Goal: Task Accomplishment & Management: Complete application form

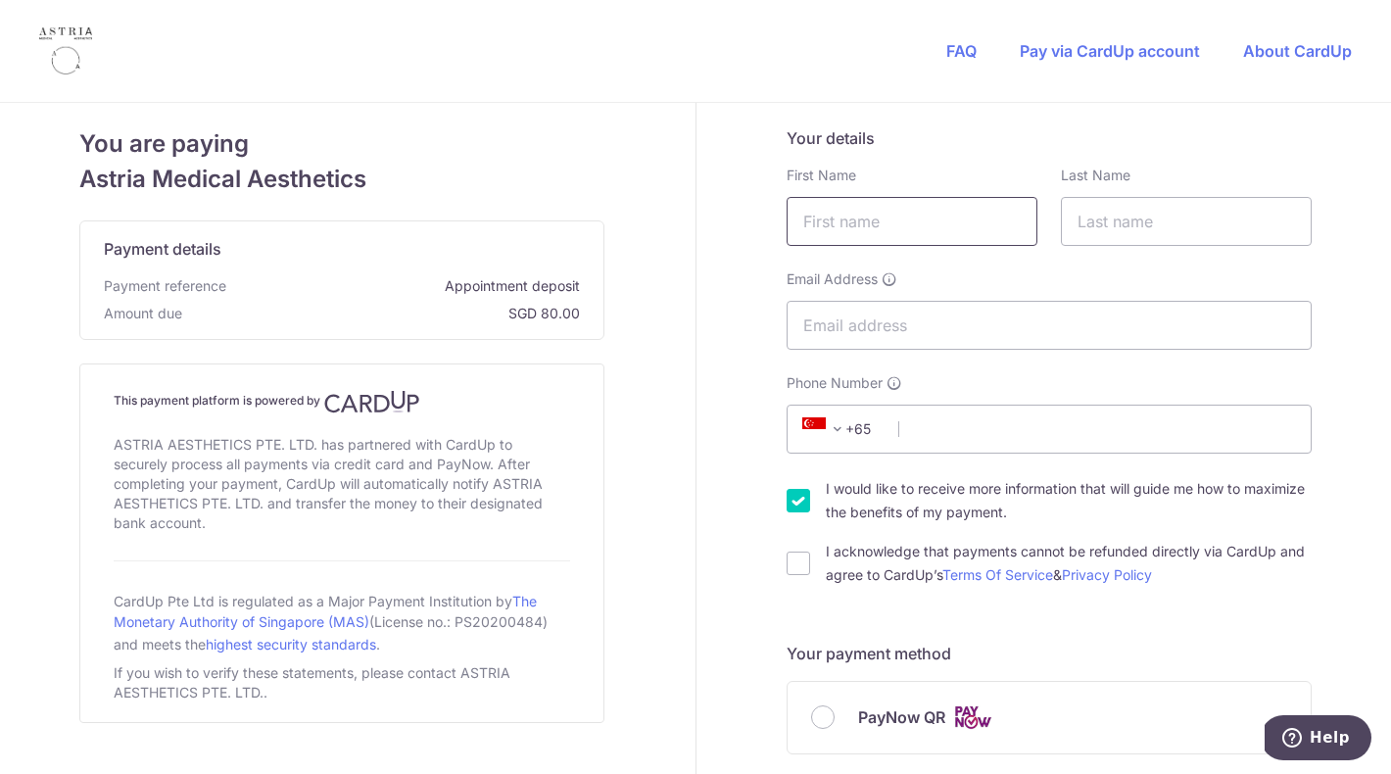
click at [996, 213] on input "text" at bounding box center [912, 221] width 251 height 49
type input "Brina"
type input "[PERSON_NAME]"
type input "[EMAIL_ADDRESS][DOMAIN_NAME]"
select select "65"
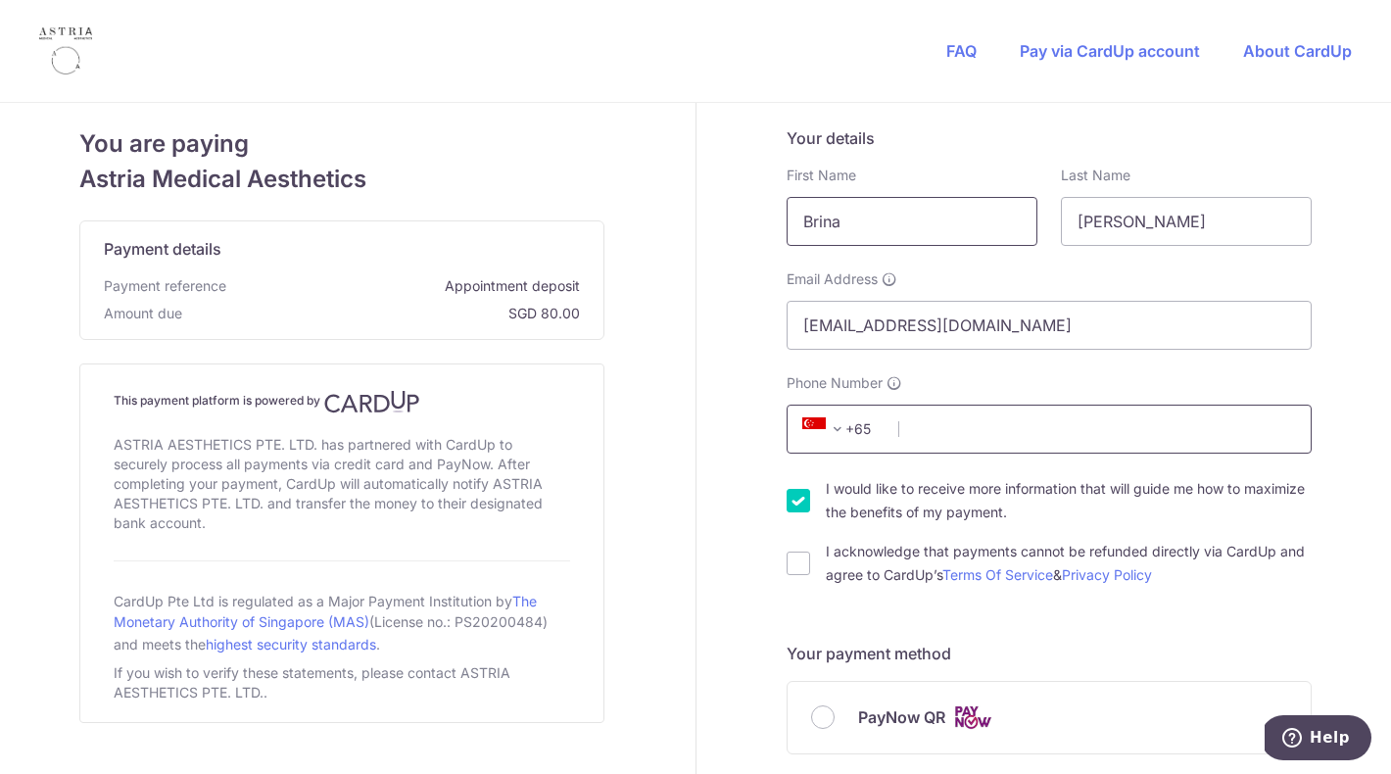
type input "83283120"
type input "730404"
type input "Blk [STREET_ADDRESS]"
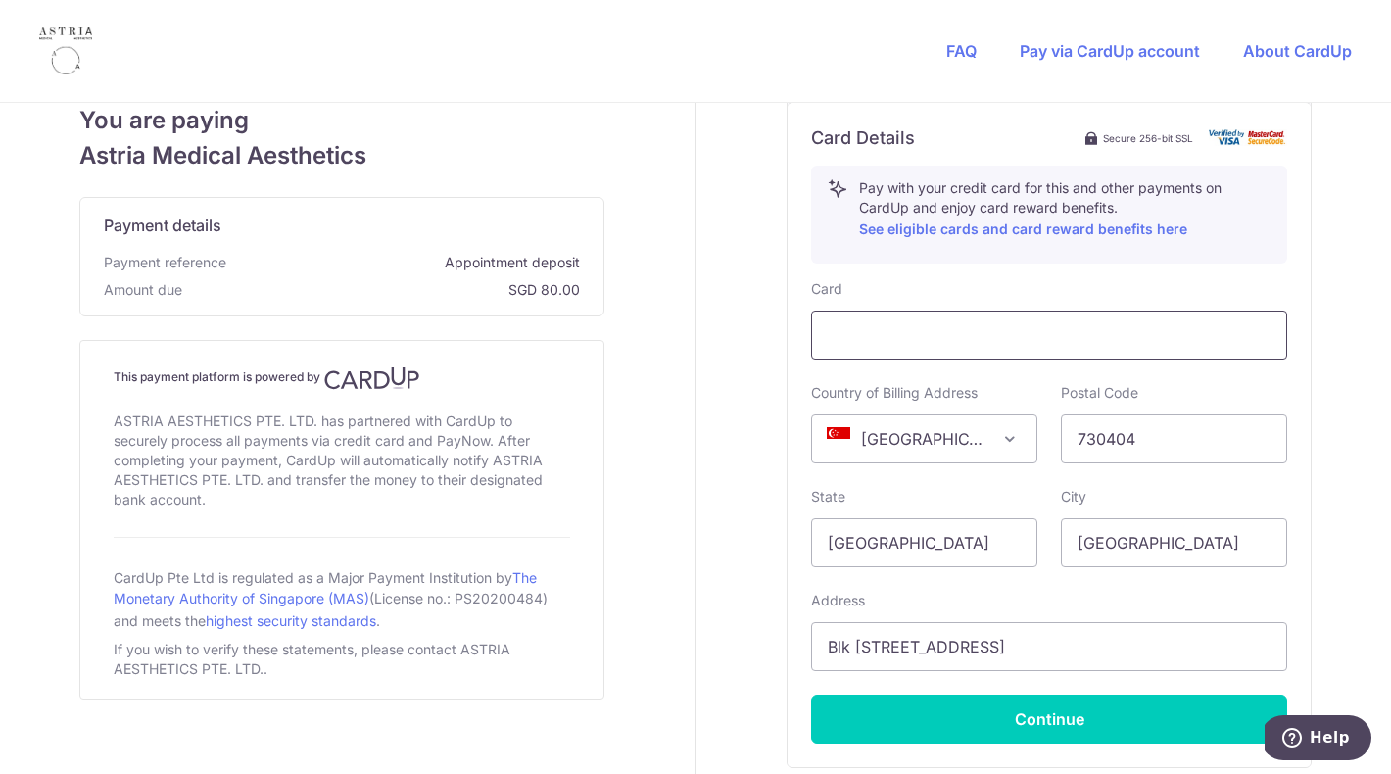
click at [972, 348] on div at bounding box center [1049, 335] width 476 height 49
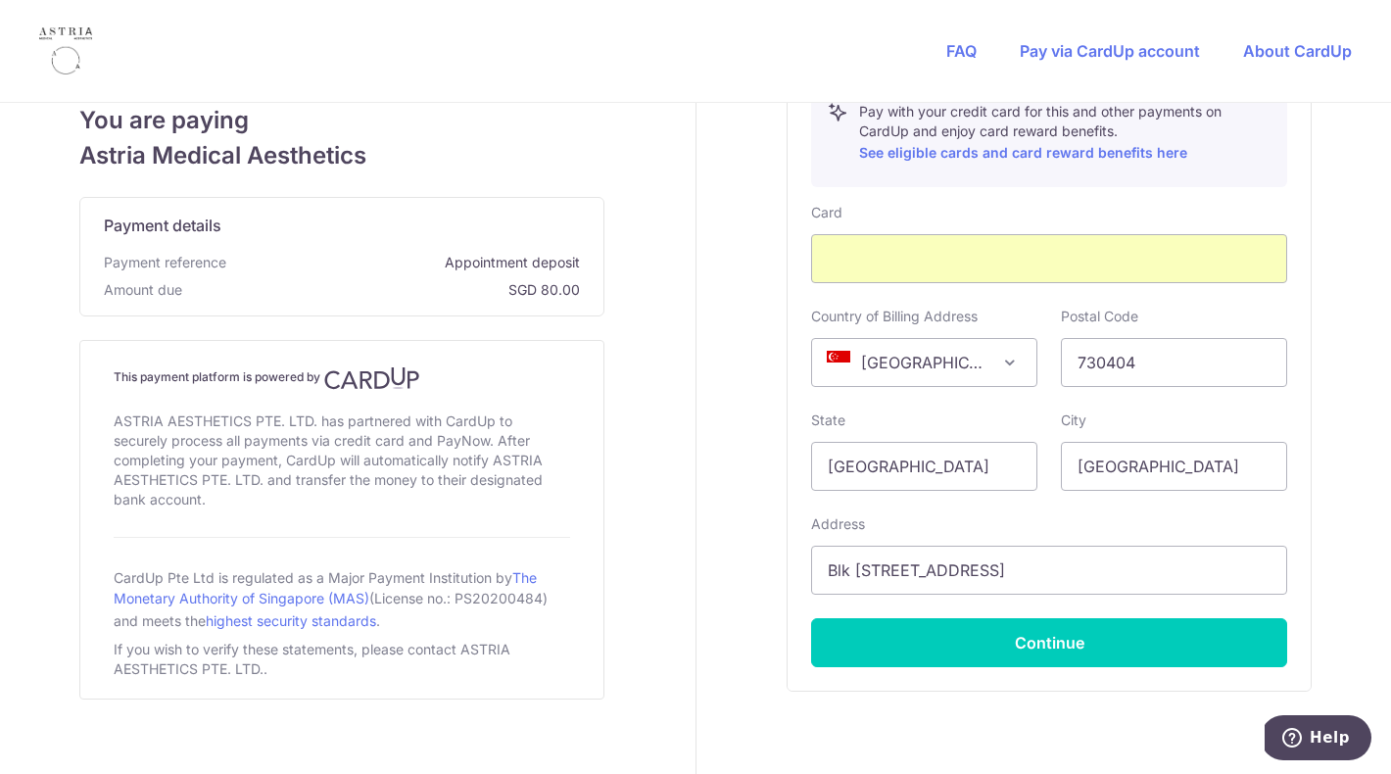
scroll to position [823, 0]
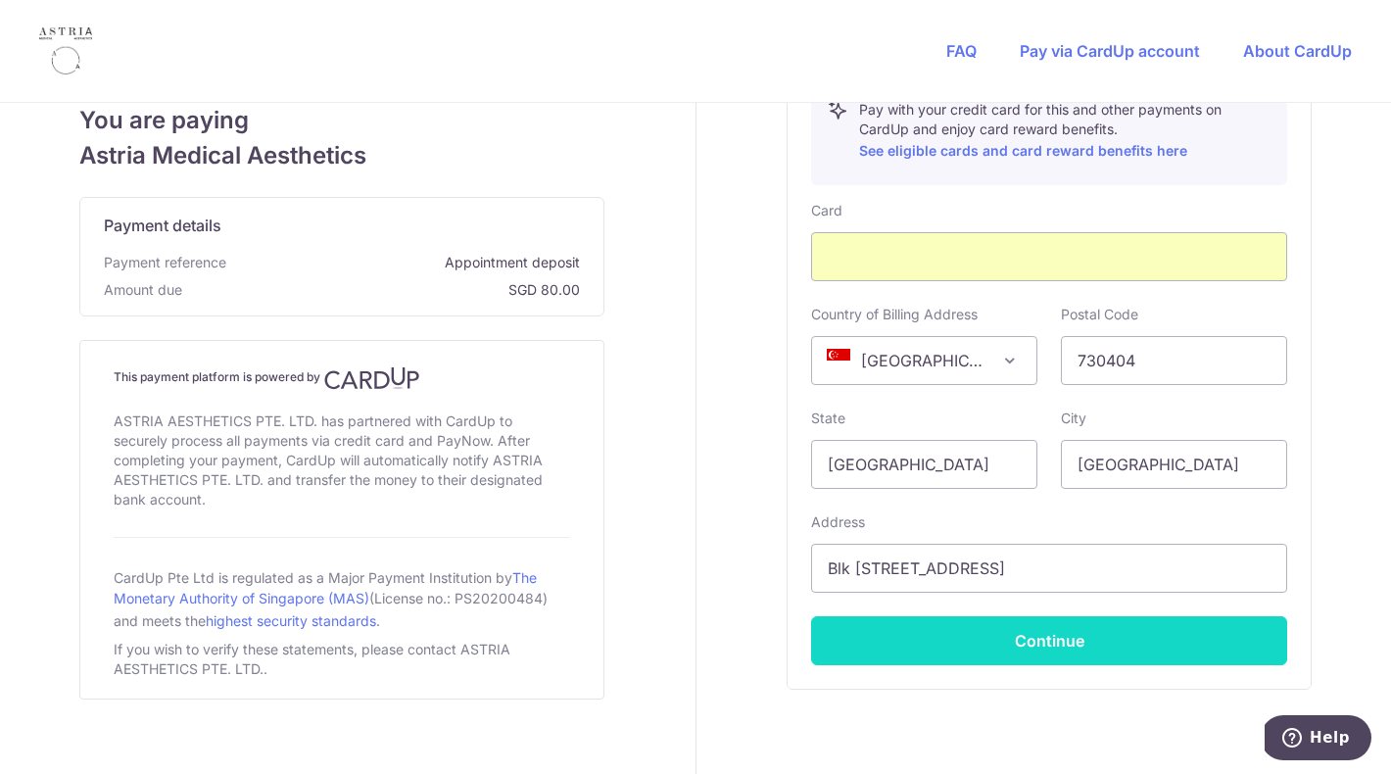
click at [1004, 619] on button "Continue" at bounding box center [1049, 640] width 476 height 49
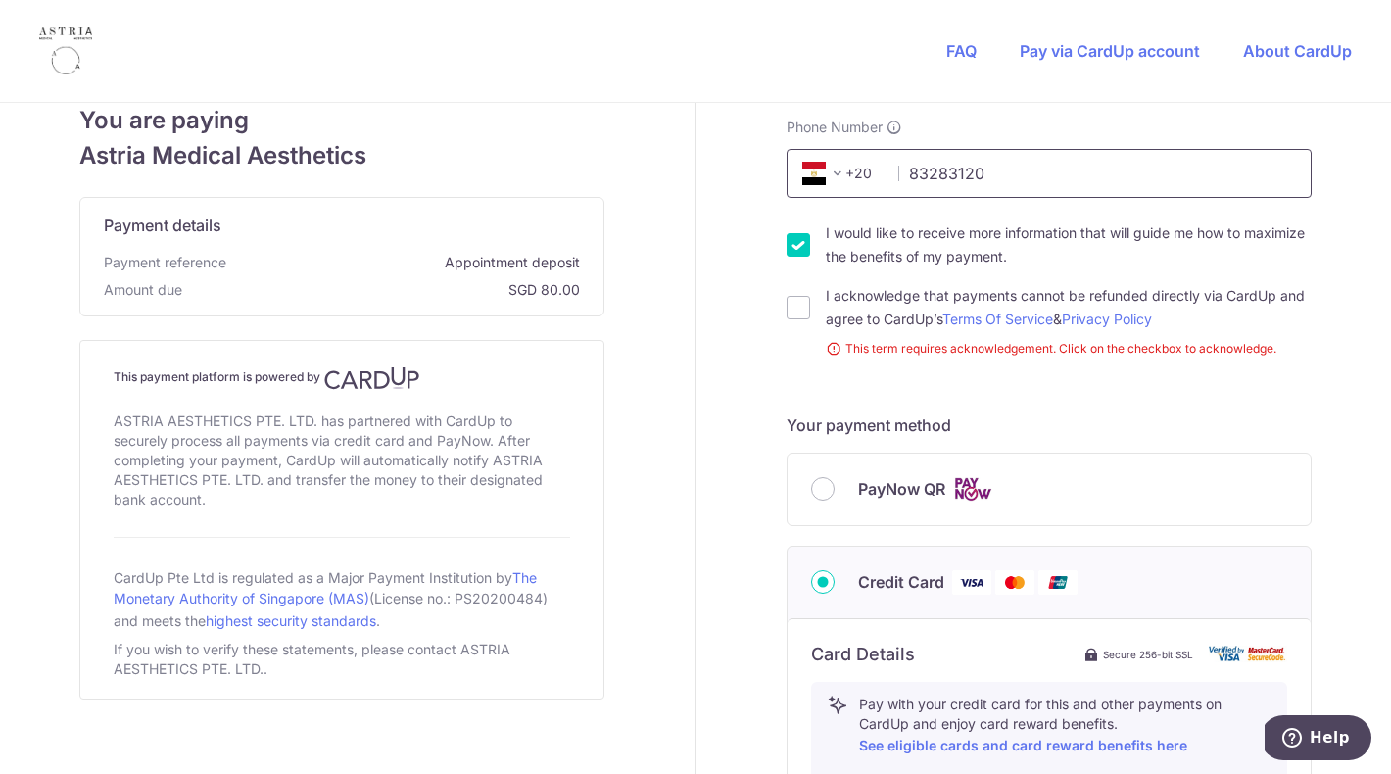
scroll to position [259, 0]
click at [793, 300] on input "I acknowledge that payments cannot be refunded directly via CardUp and agree to…" at bounding box center [799, 305] width 24 height 24
checkbox input "true"
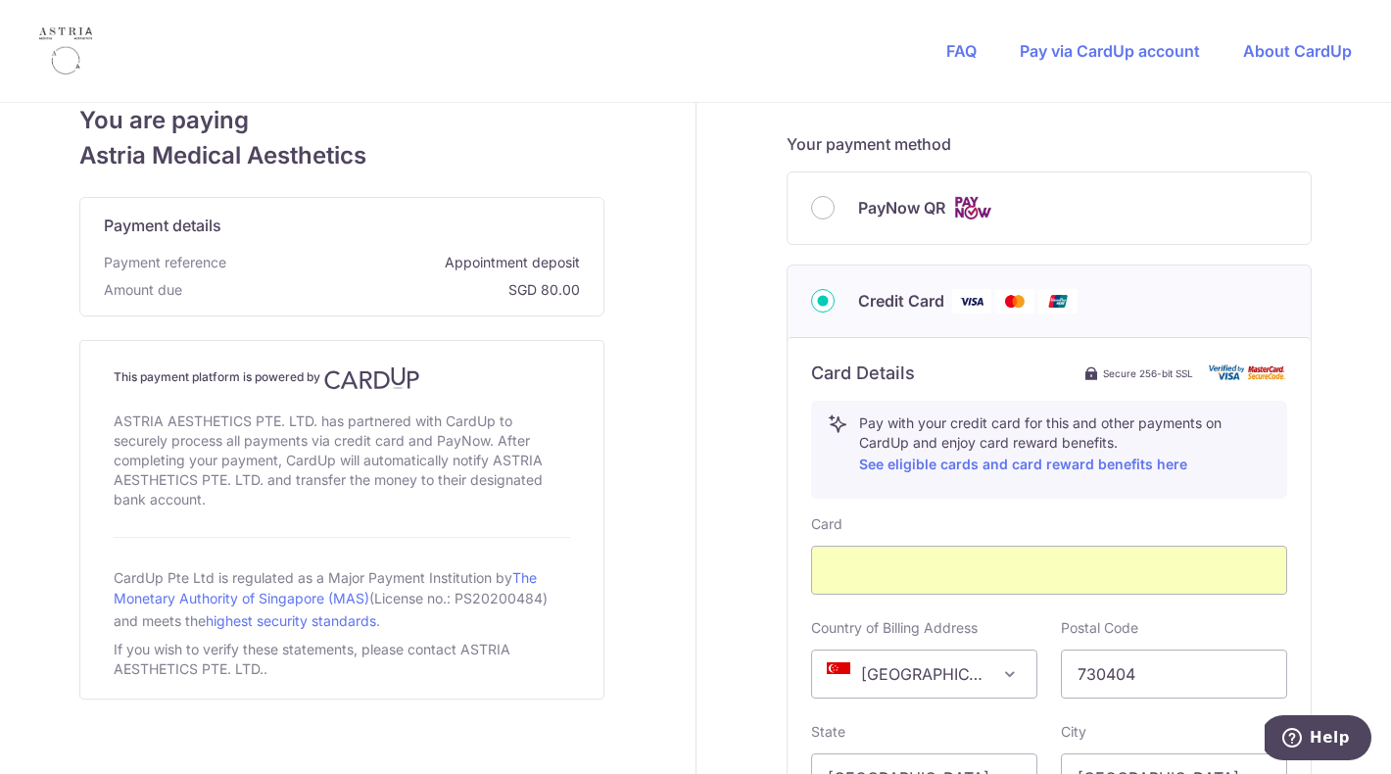
scroll to position [446, 0]
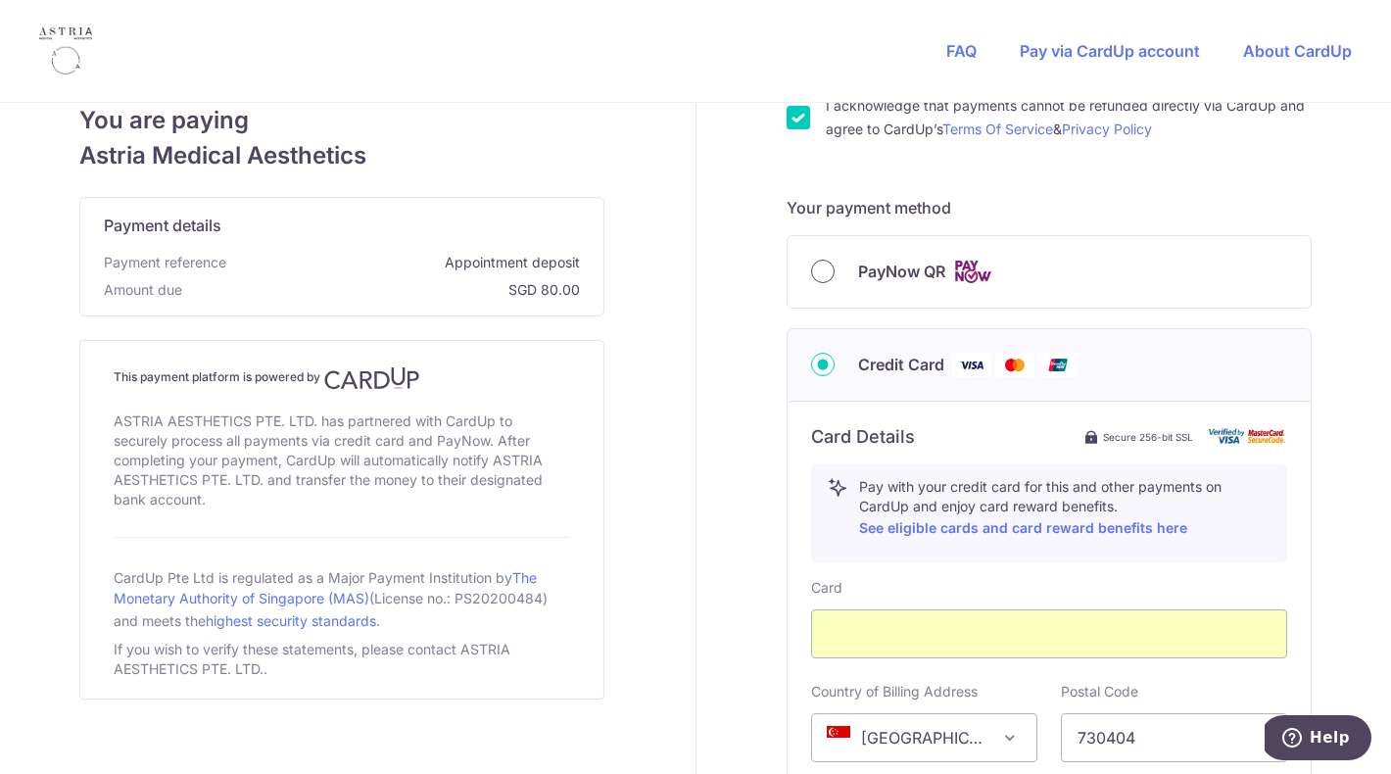
click at [823, 270] on input "PayNow QR" at bounding box center [823, 272] width 24 height 24
radio input "true"
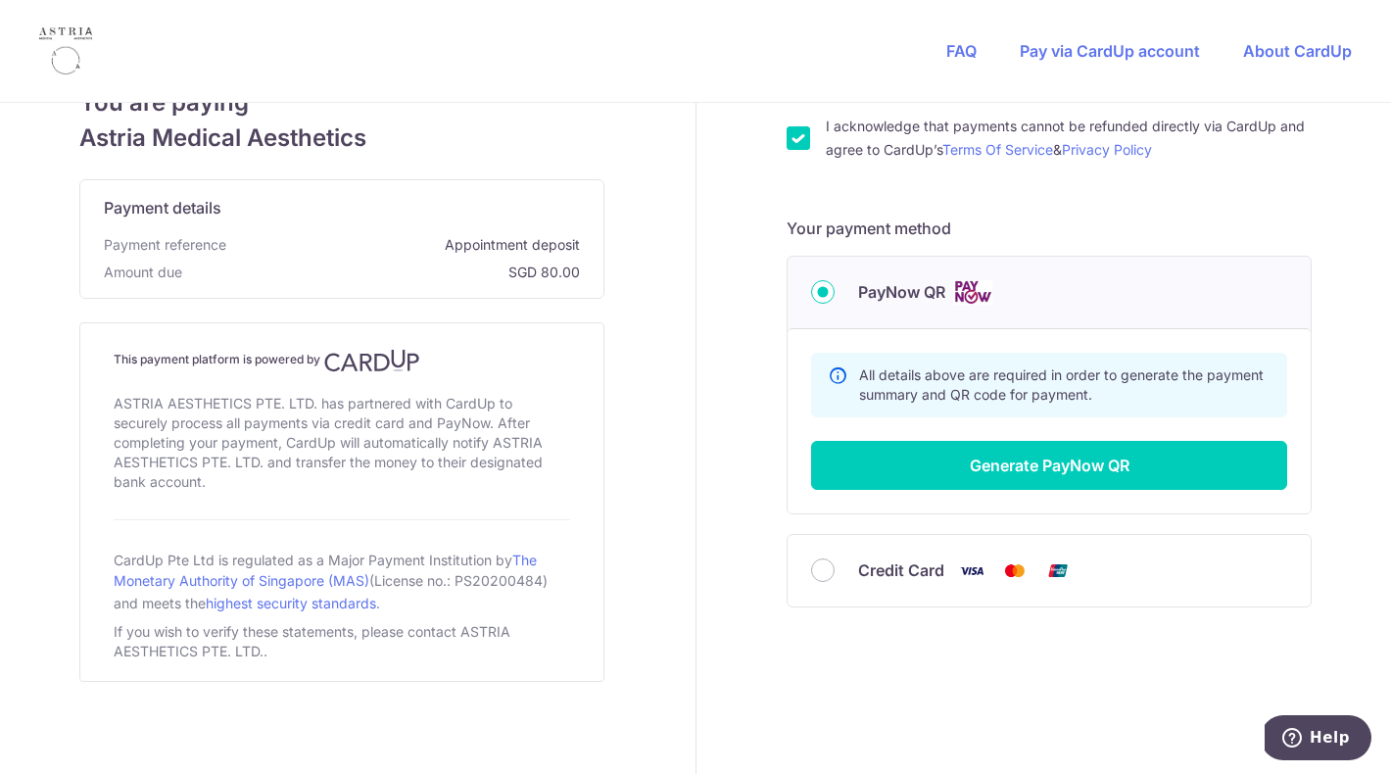
scroll to position [424, 0]
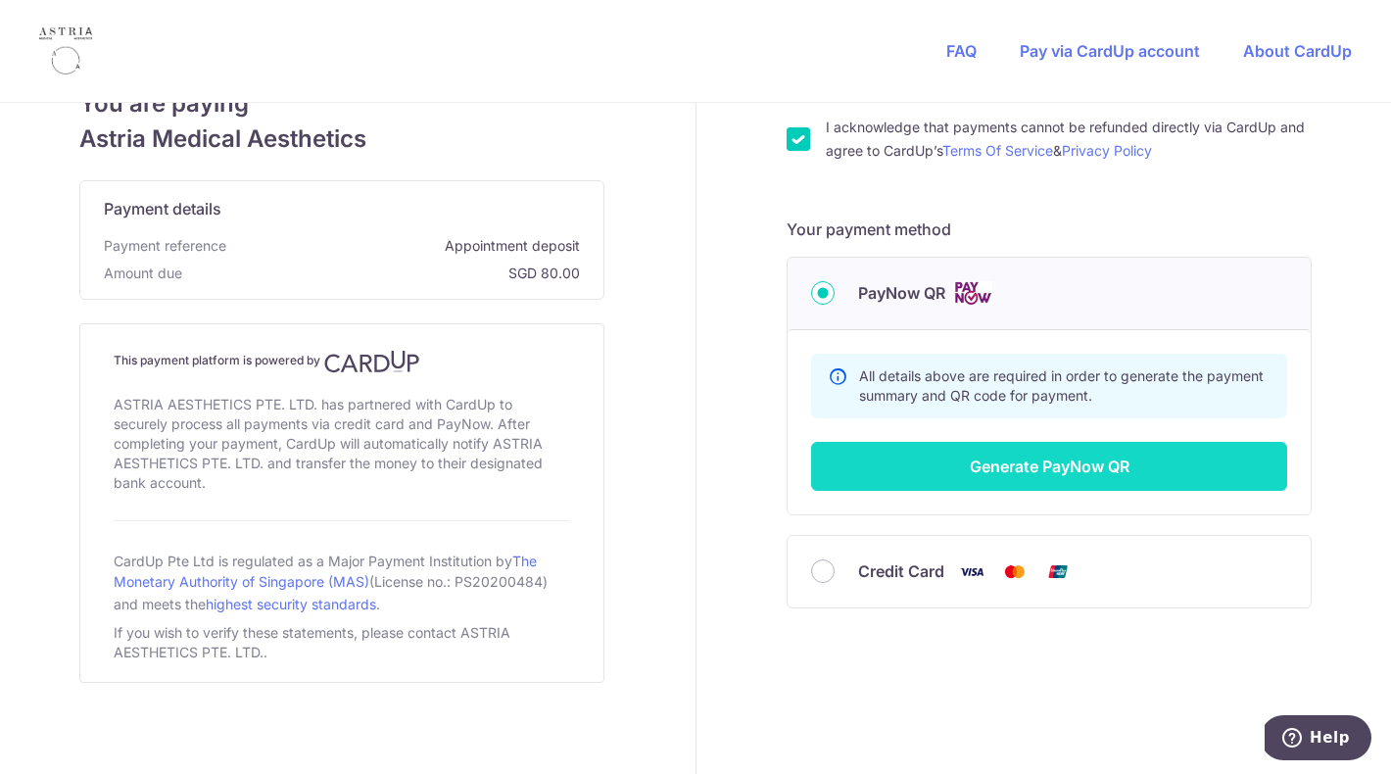
click at [1093, 482] on button "Generate PayNow QR" at bounding box center [1049, 466] width 476 height 49
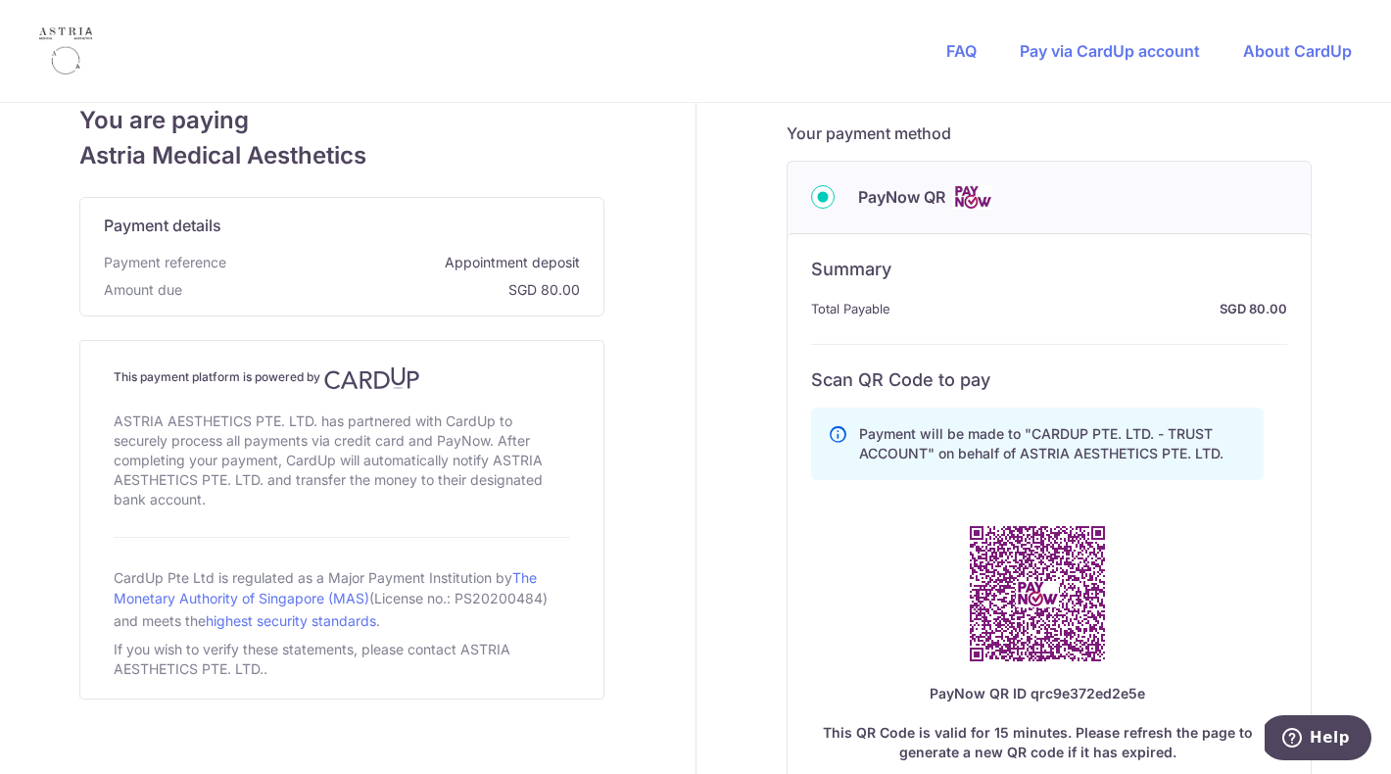
scroll to position [585, 0]
